Goal: Information Seeking & Learning: Learn about a topic

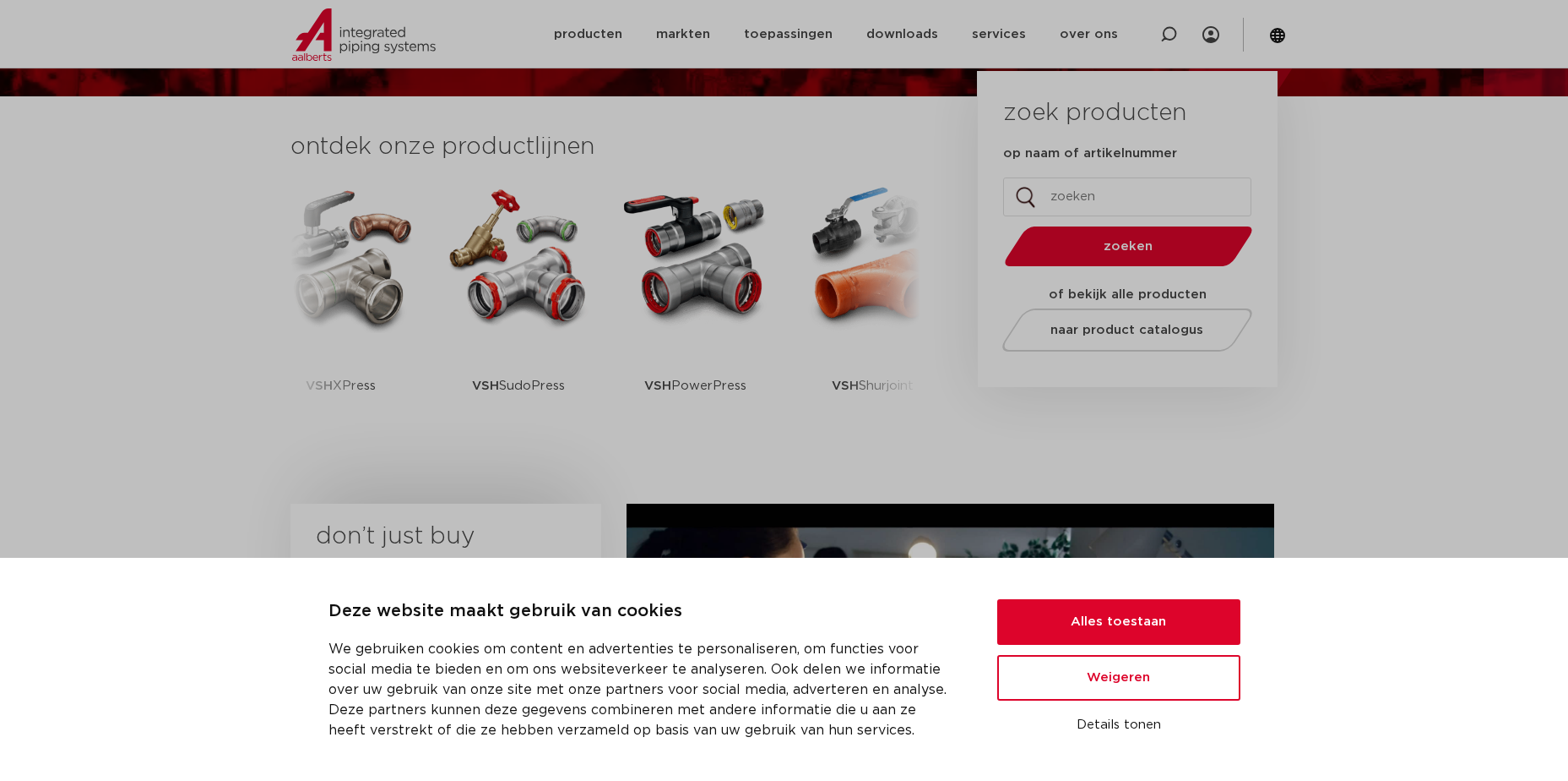
scroll to position [507, 0]
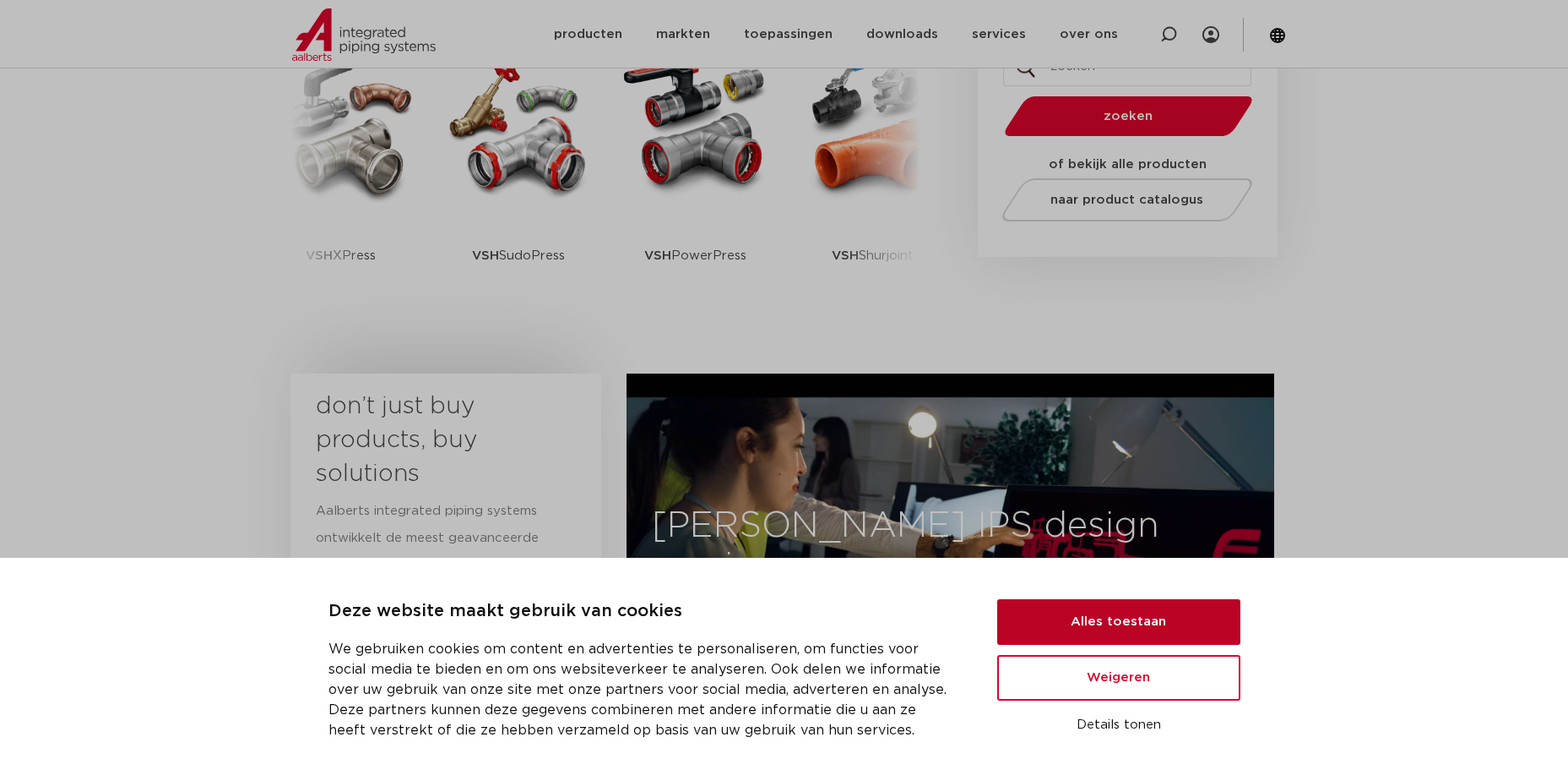
click at [1124, 626] on button "Alles toestaan" at bounding box center [1118, 622] width 244 height 45
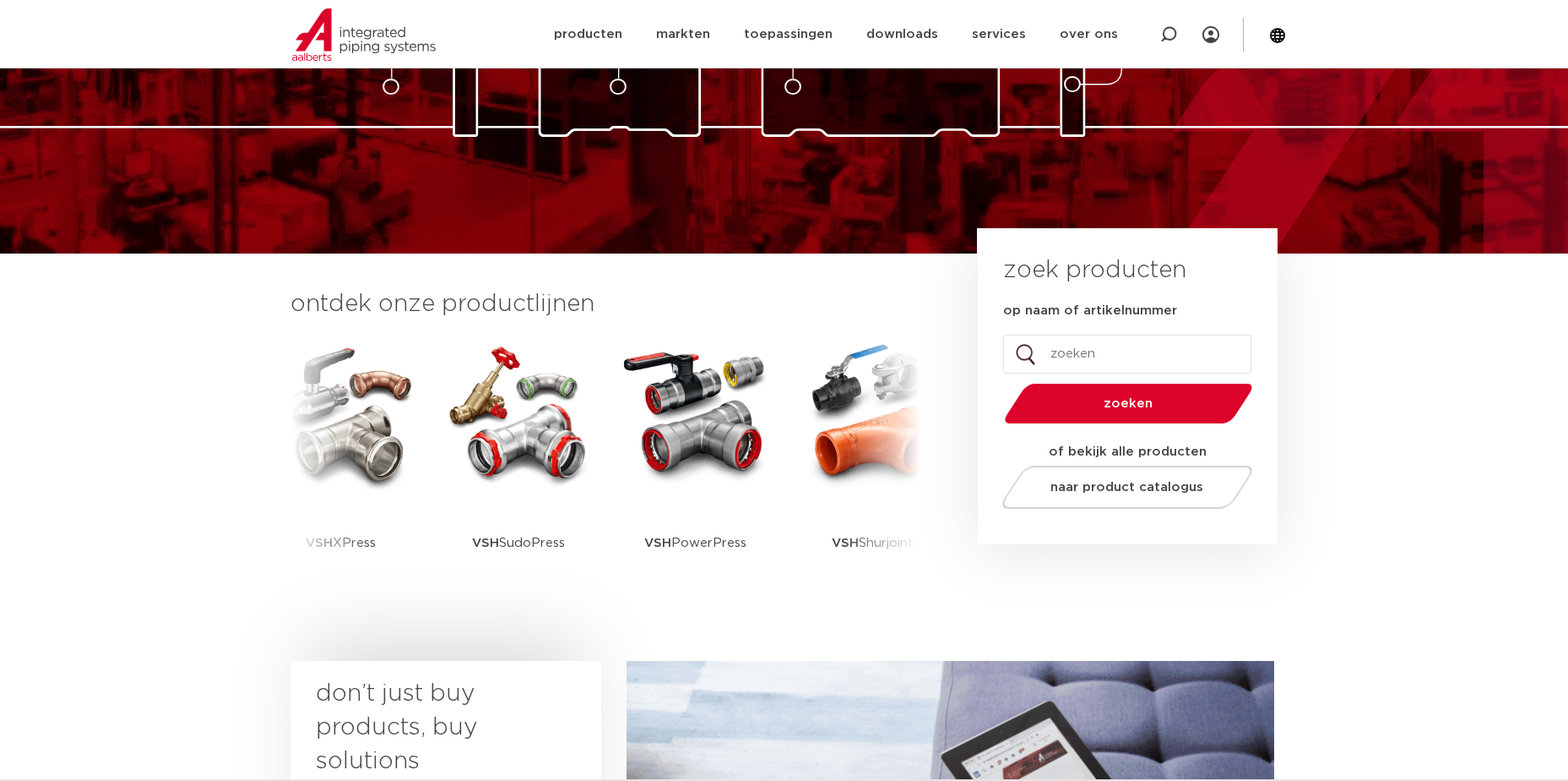
scroll to position [0, 0]
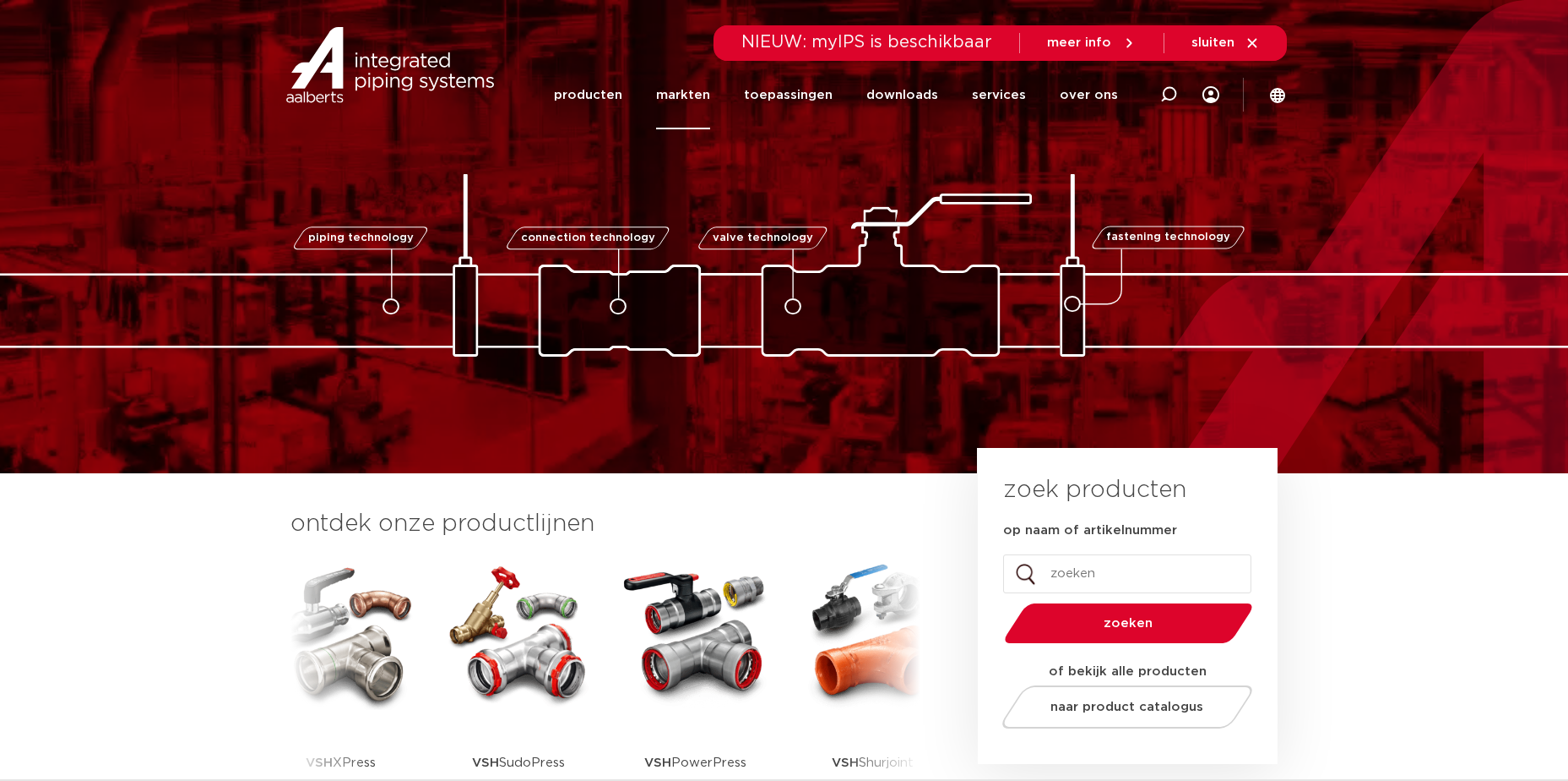
click at [702, 96] on link "markten" at bounding box center [683, 95] width 54 height 69
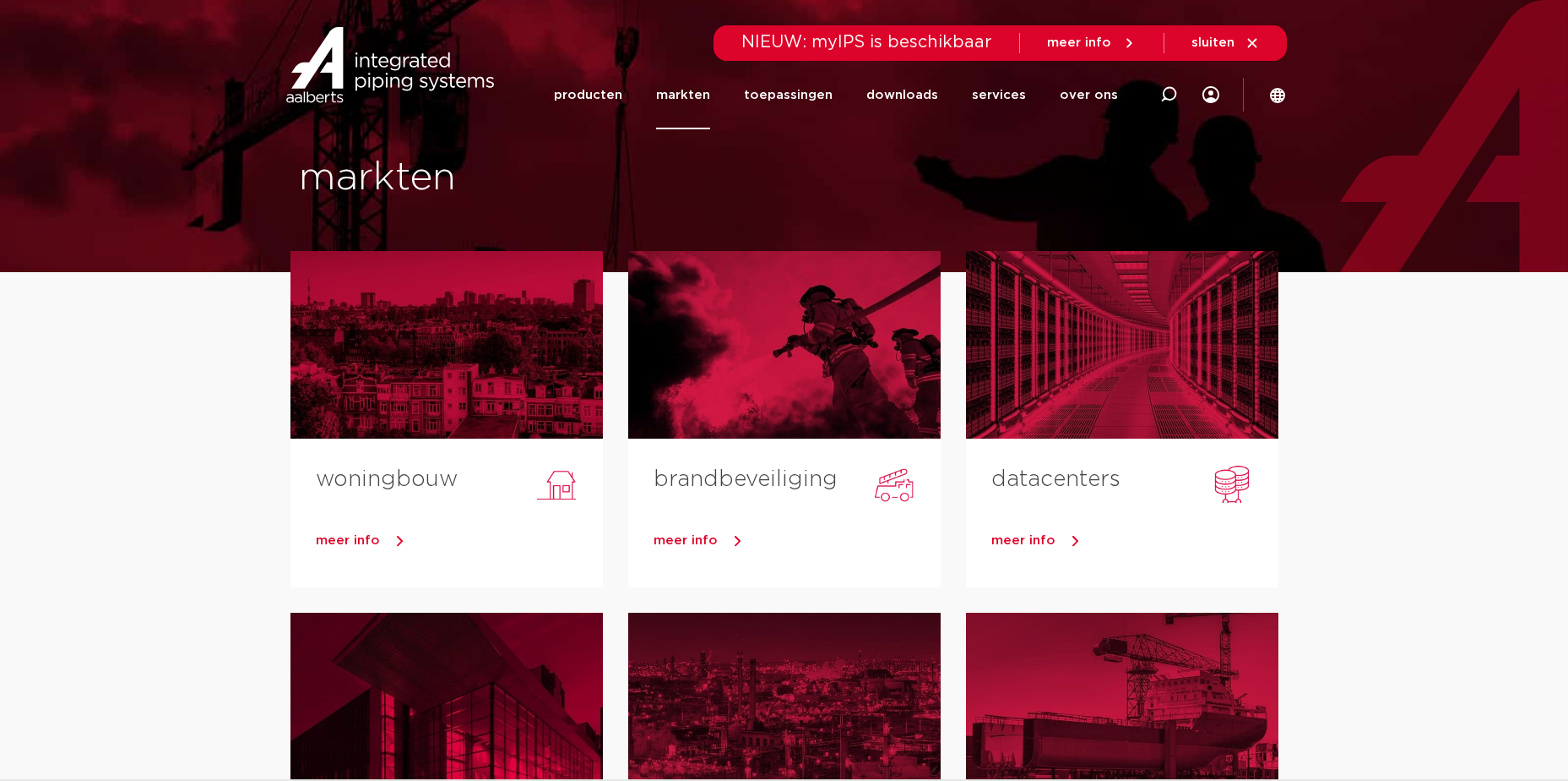
click at [623, 97] on link "producten" at bounding box center [588, 95] width 69 height 69
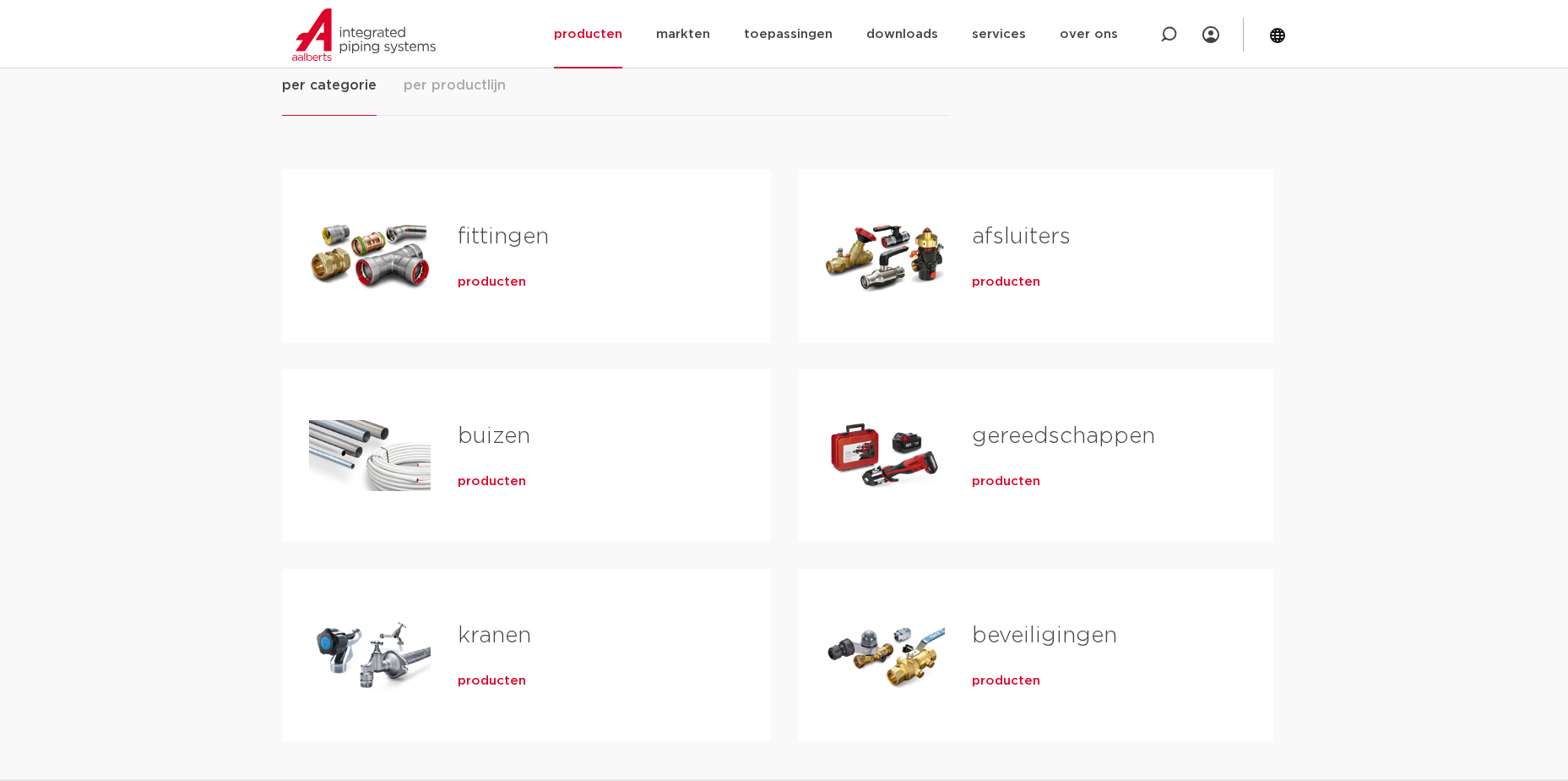
scroll to position [253, 0]
click at [477, 258] on h2 "fittingen" at bounding box center [588, 238] width 260 height 39
click at [489, 279] on span "producten" at bounding box center [492, 280] width 69 height 17
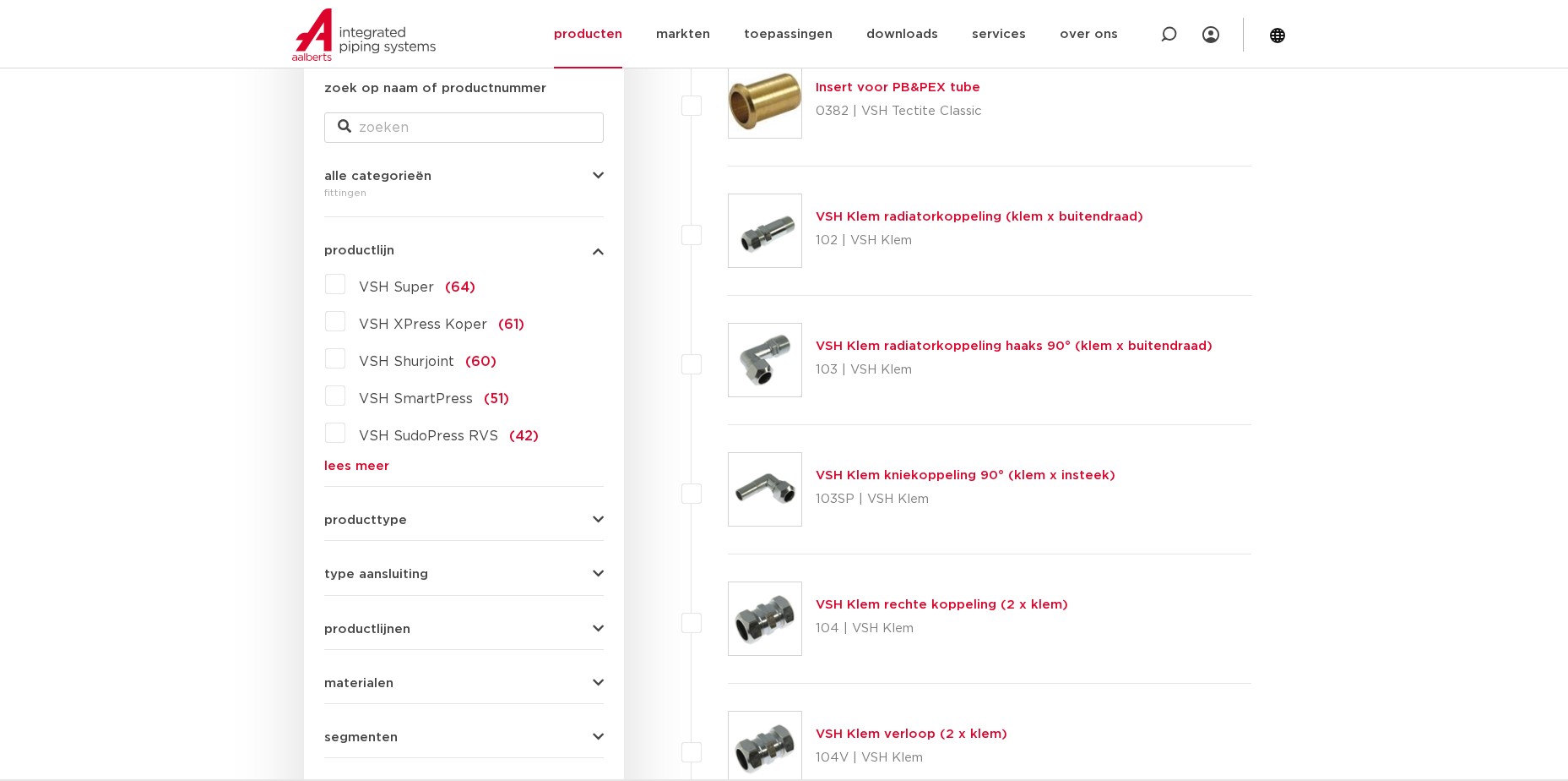
scroll to position [338, 0]
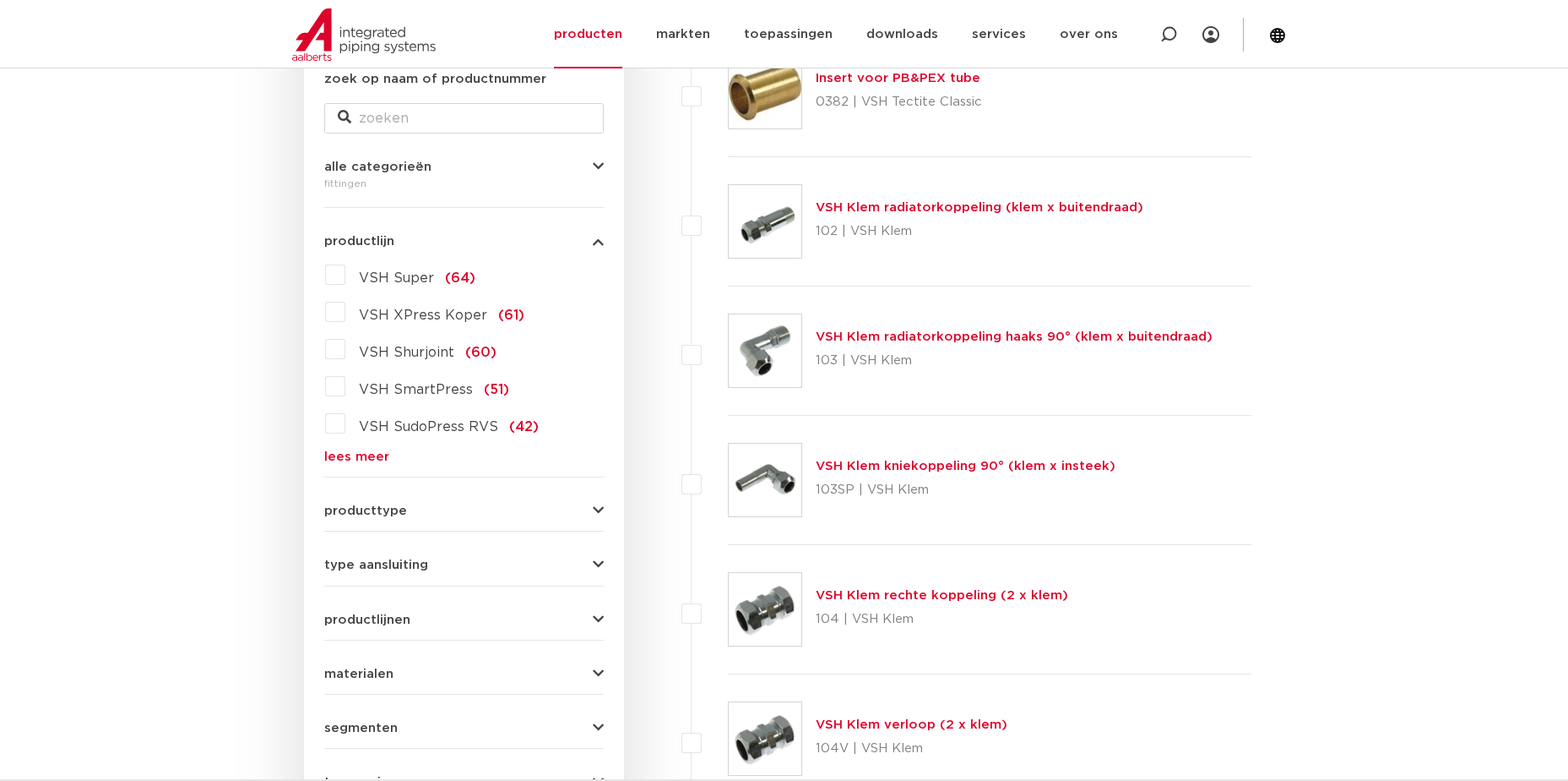
click at [346, 274] on label "VSH Super (64)" at bounding box center [410, 274] width 130 height 27
click at [0, 0] on input "VSH Super (64)" at bounding box center [0, 0] width 0 height 0
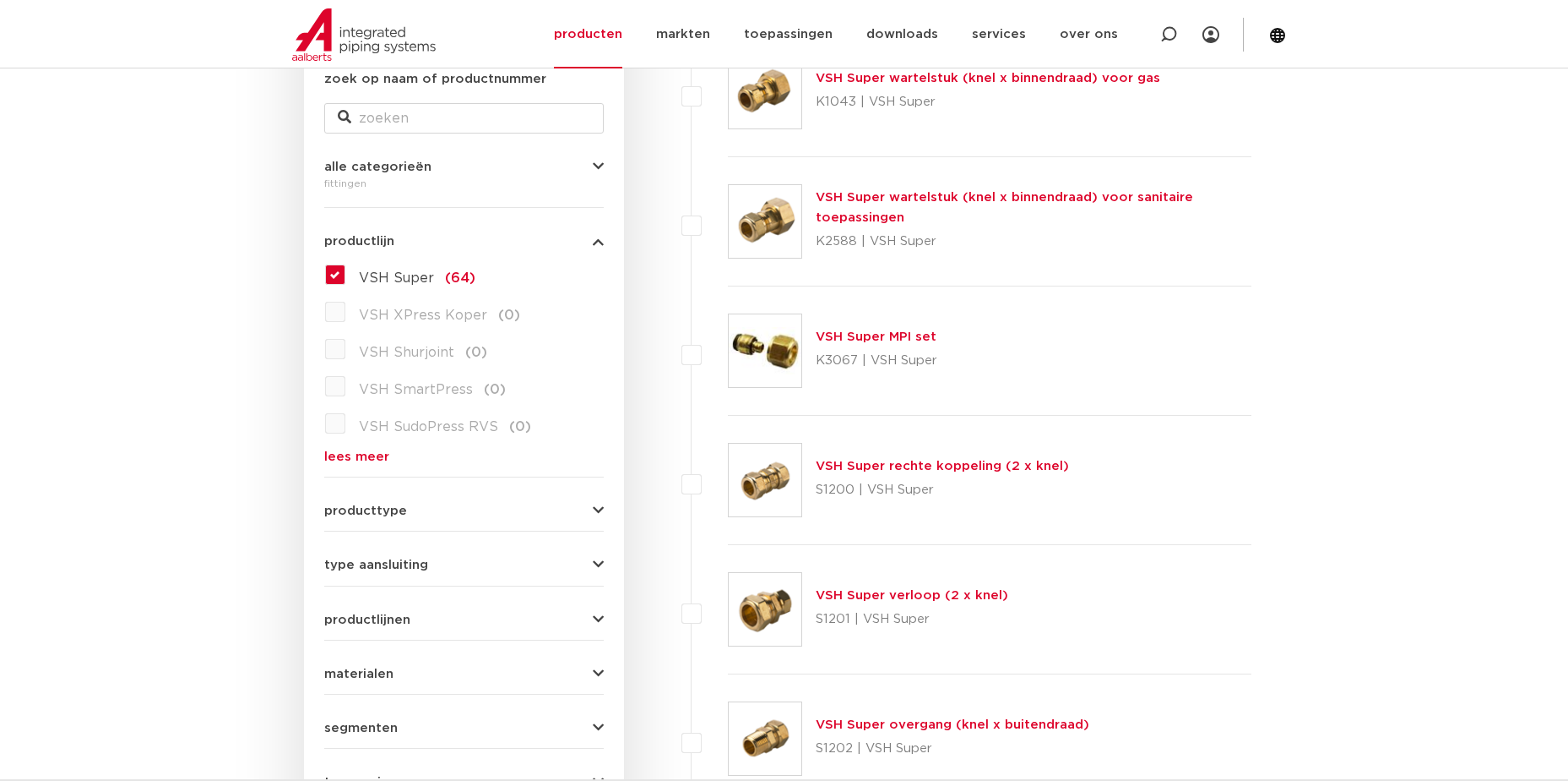
click at [345, 274] on label "VSH Super (64)" at bounding box center [410, 274] width 130 height 27
click at [0, 0] on input "VSH Super (64)" at bounding box center [0, 0] width 0 height 0
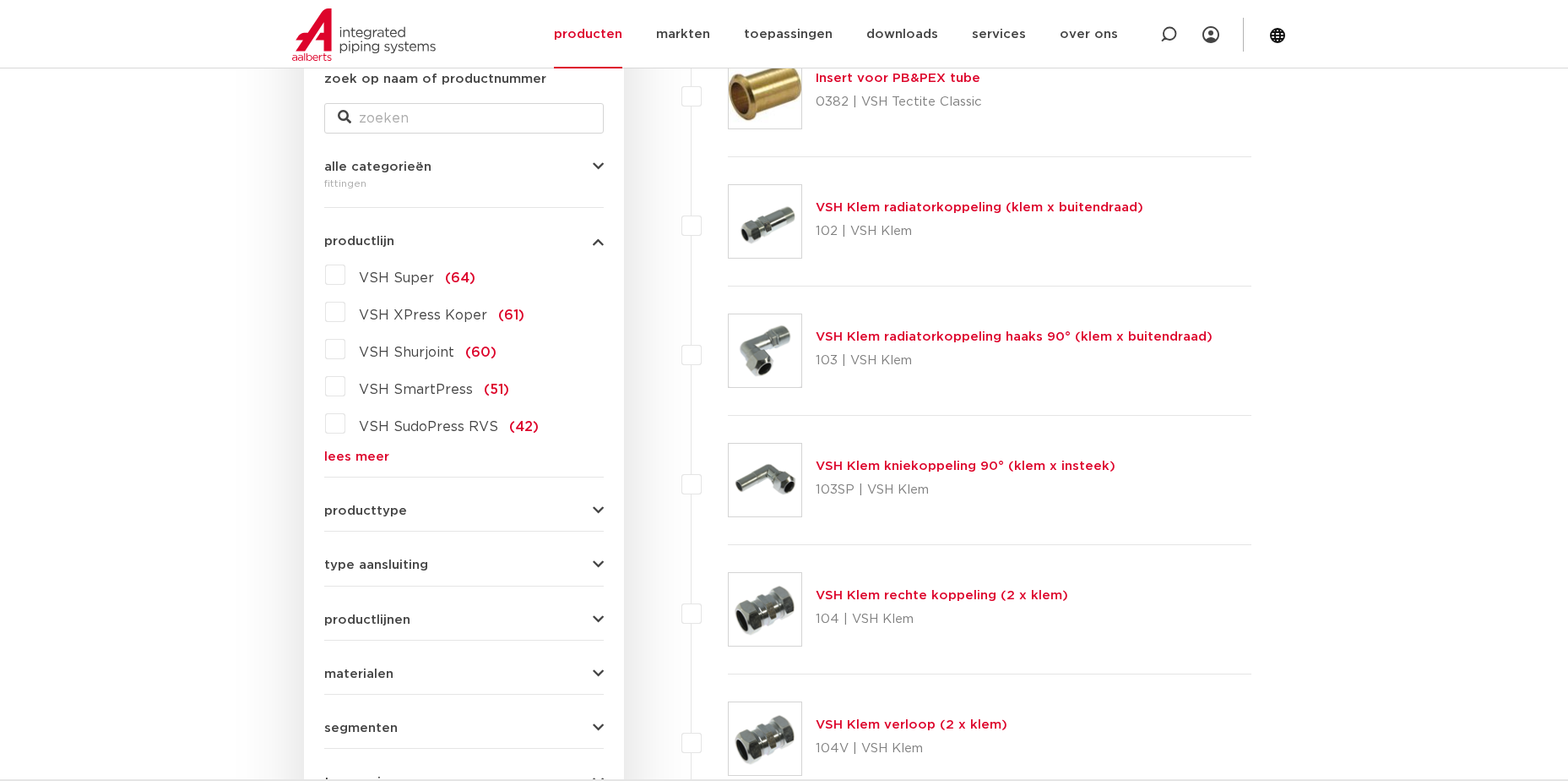
click at [371, 448] on div "VSH Super (64) VSH XPress Koper (61) VSH Shurjoint (60) VSH SmartPress (51) VSH…" at bounding box center [464, 361] width 279 height 202
click at [377, 455] on link "lees meer" at bounding box center [464, 456] width 279 height 12
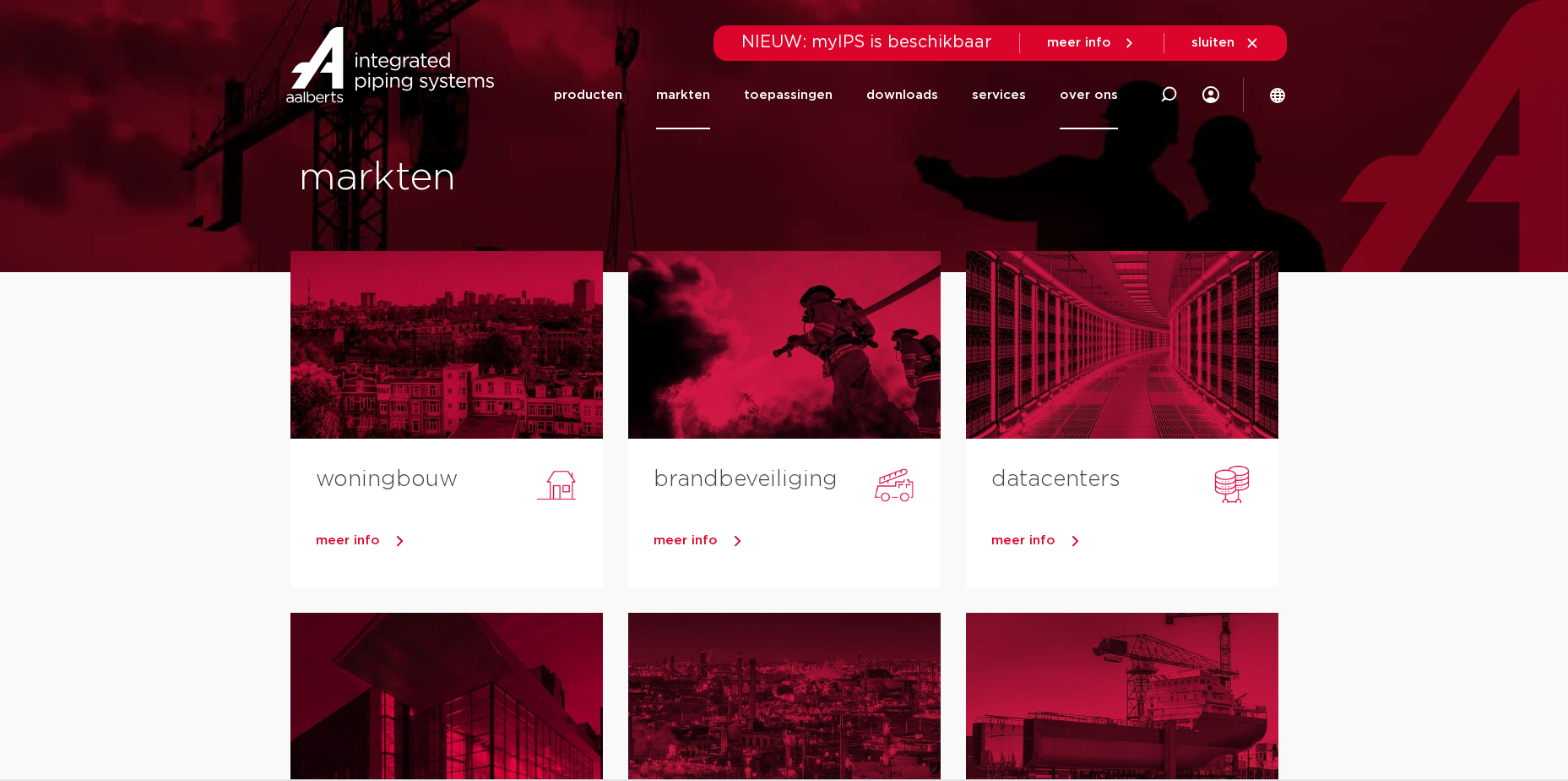
click at [1093, 101] on link "over ons" at bounding box center [1089, 95] width 58 height 69
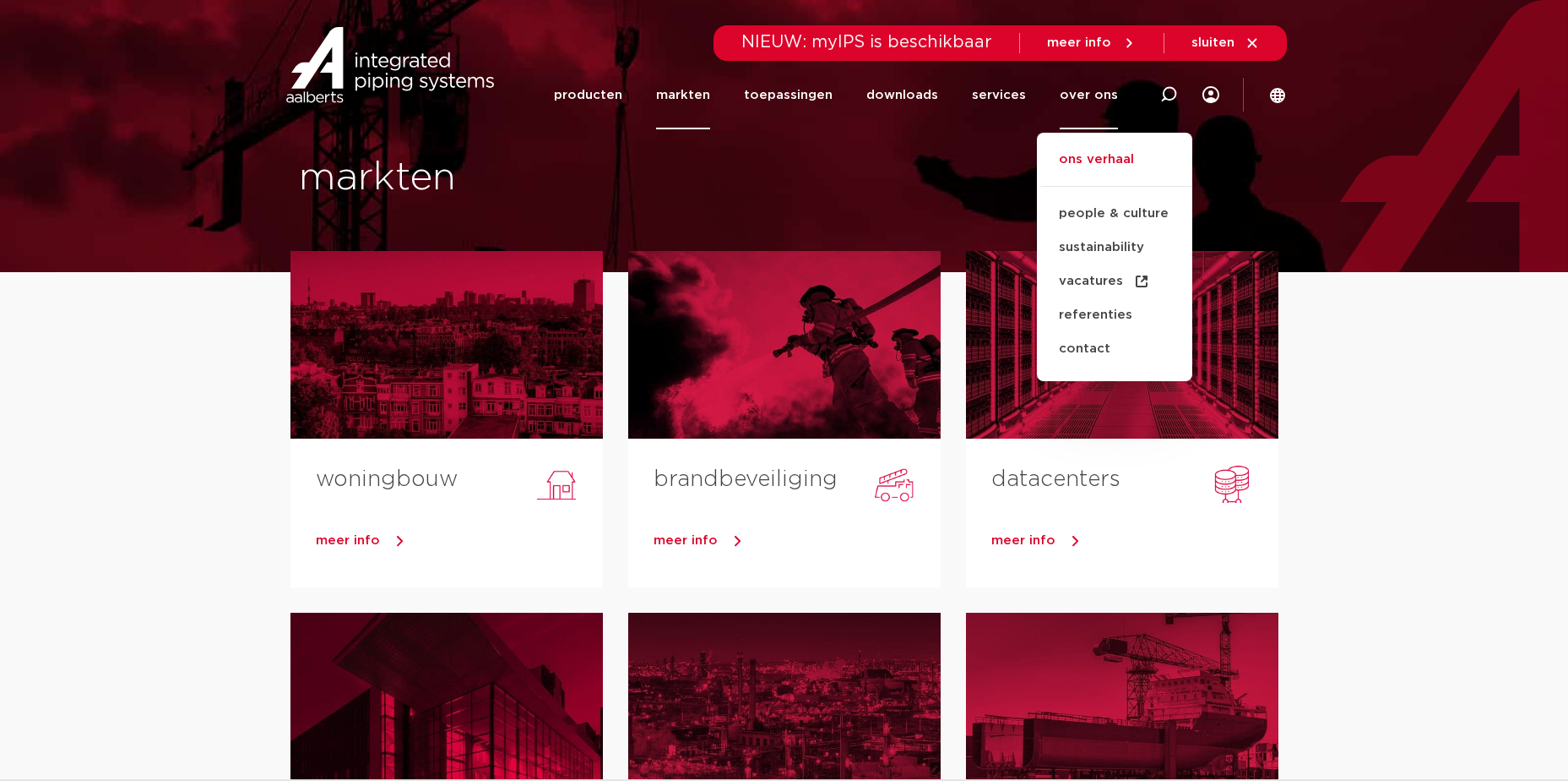
click at [1091, 157] on link "ons verhaal" at bounding box center [1114, 168] width 155 height 38
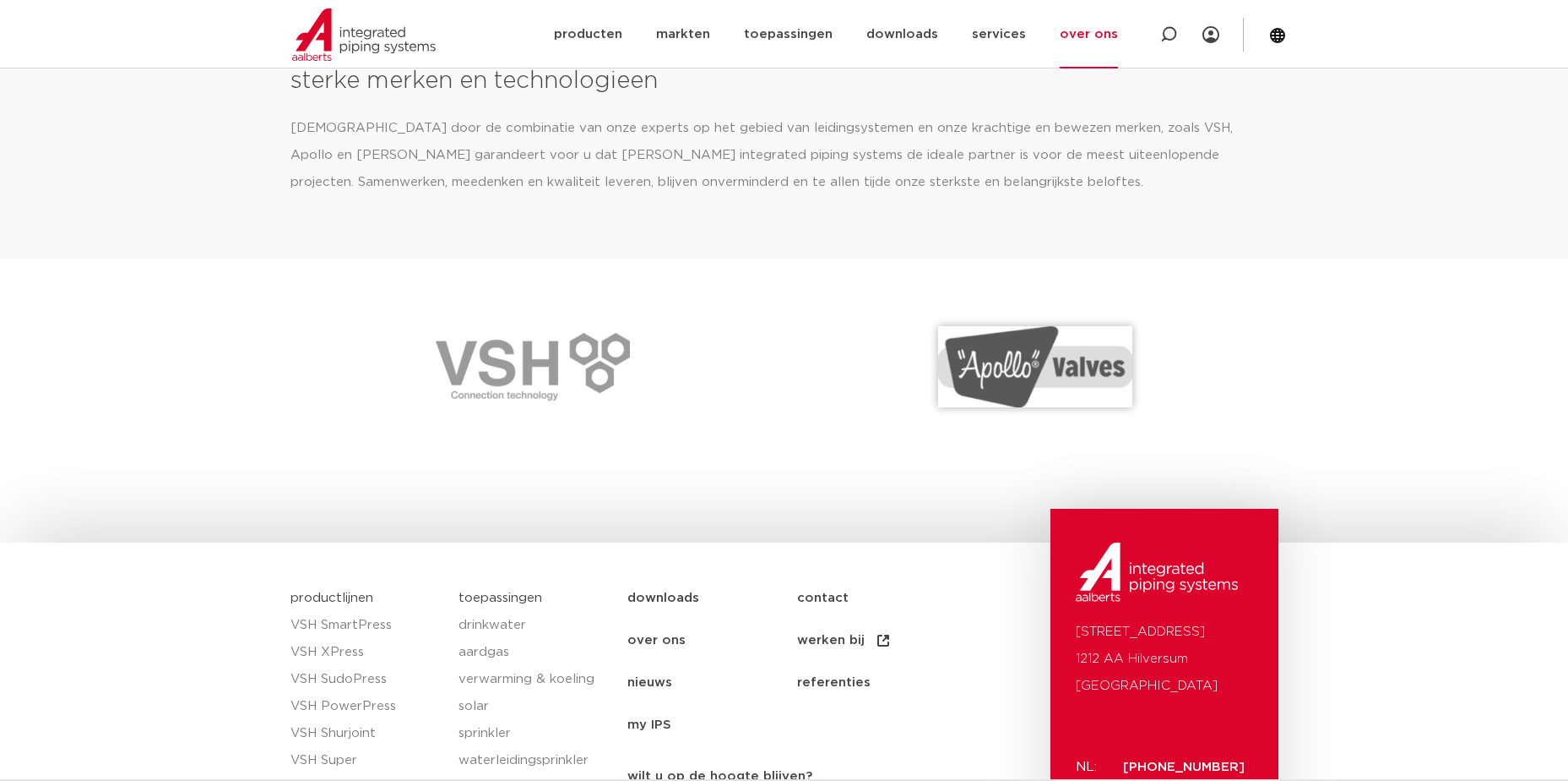
scroll to position [2366, 0]
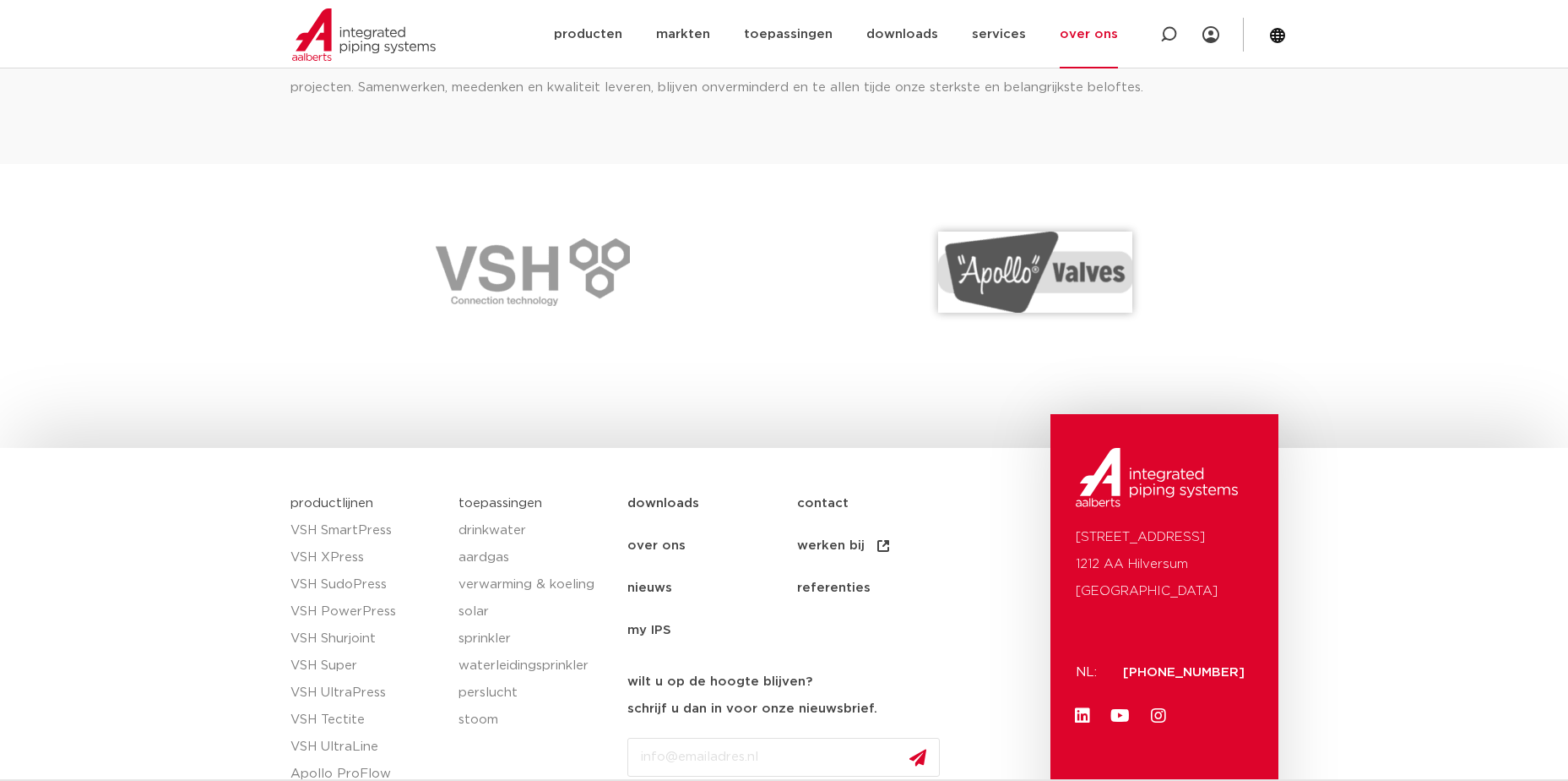
click at [827, 535] on link "werken bij" at bounding box center [882, 546] width 169 height 42
